Goal: Find specific page/section: Find specific page/section

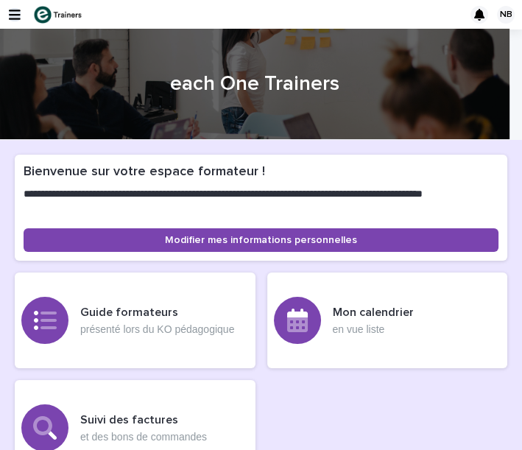
click at [12, 14] on icon "button" at bounding box center [15, 15] width 12 height 10
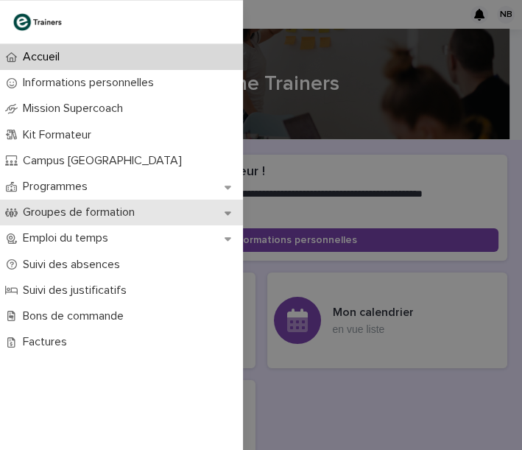
click at [143, 212] on p "Groupes de formation" at bounding box center [82, 212] width 130 height 14
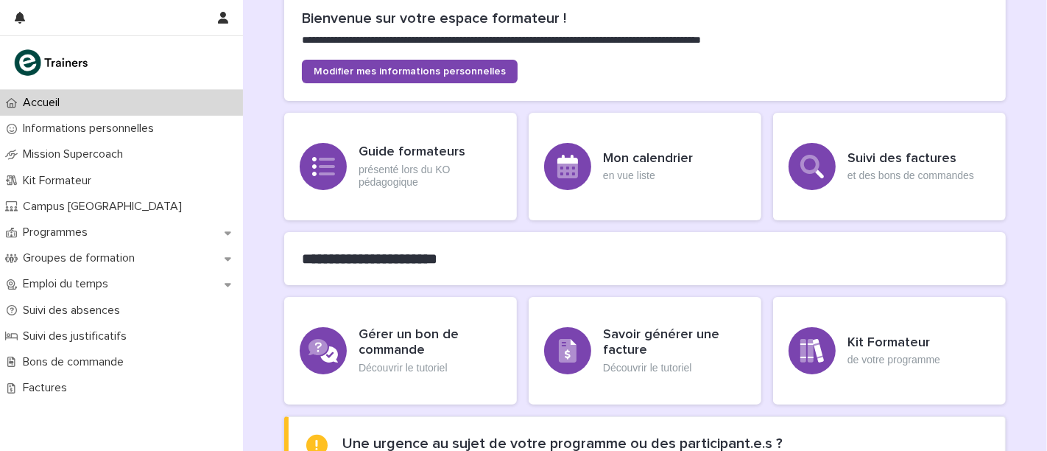
scroll to position [163, 0]
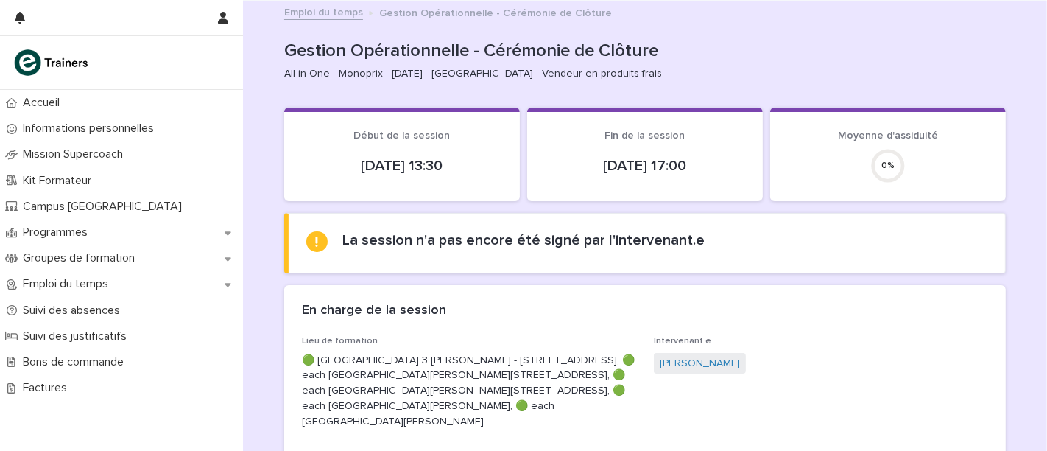
scroll to position [163, 0]
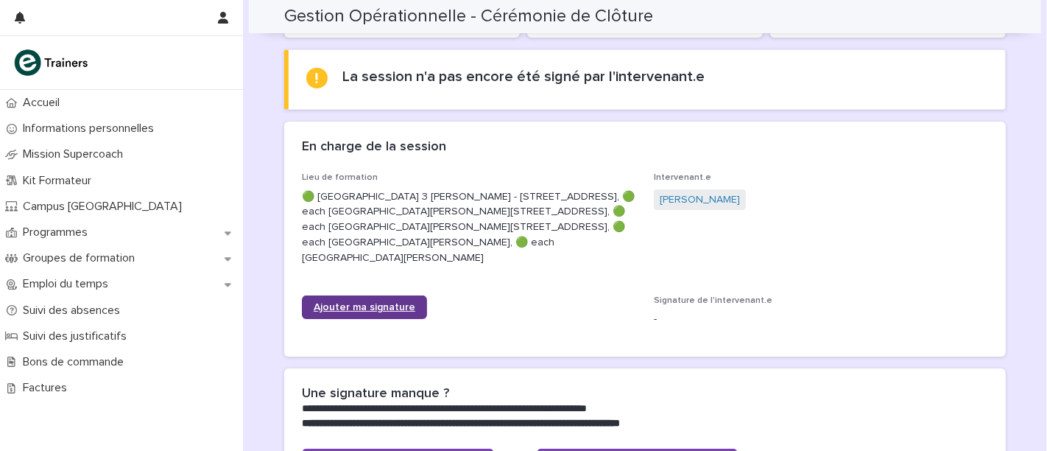
click at [376, 319] on link "Ajouter ma signature" at bounding box center [364, 307] width 125 height 24
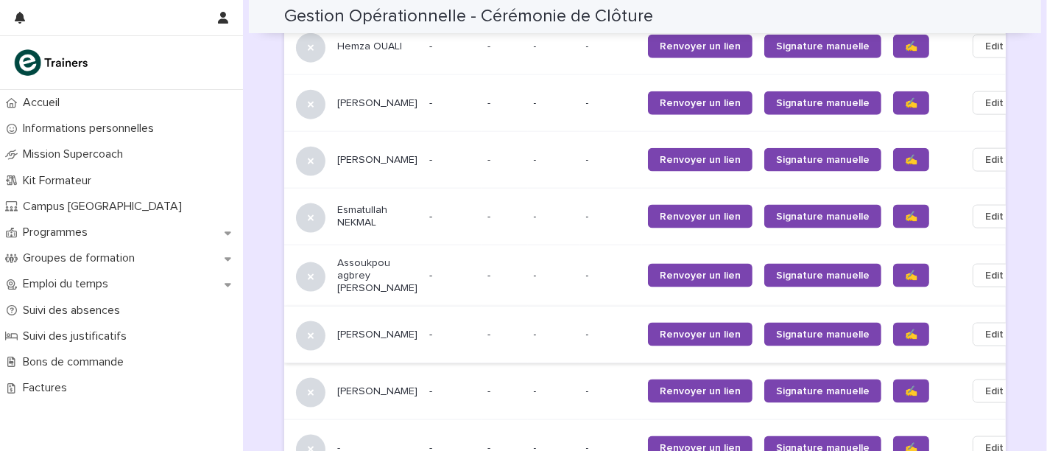
scroll to position [1718, 0]
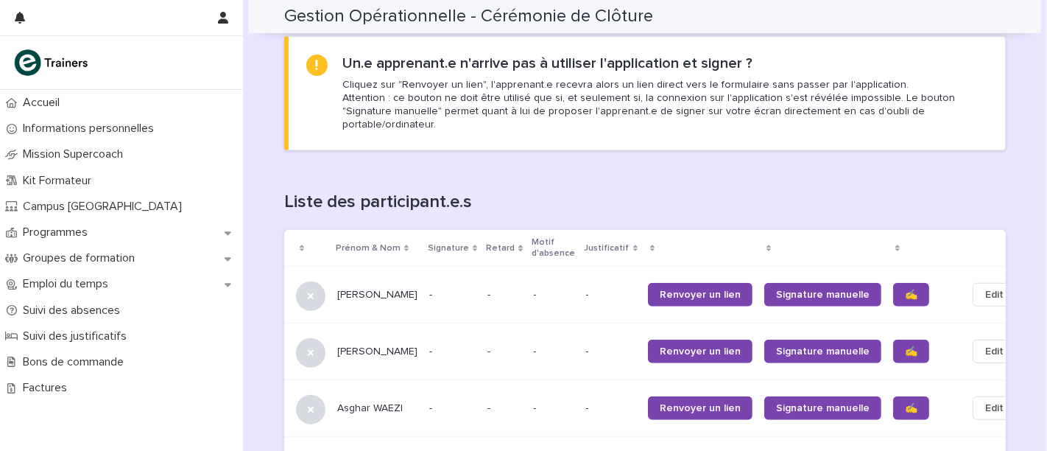
scroll to position [840, 0]
